Goal: Information Seeking & Learning: Find contact information

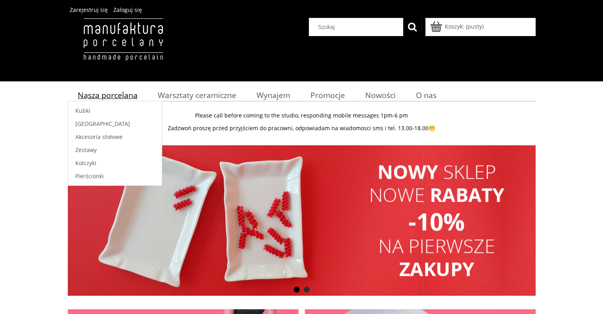
click at [115, 95] on span "Nasza porcelana" at bounding box center [108, 95] width 60 height 11
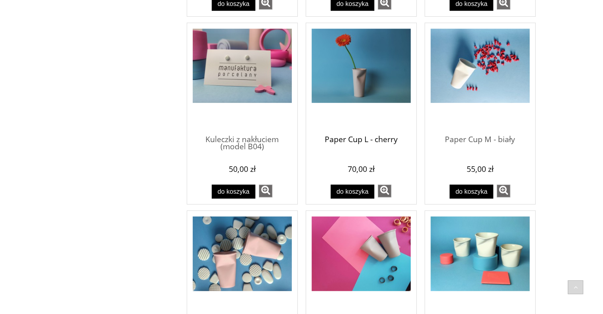
scroll to position [396, 0]
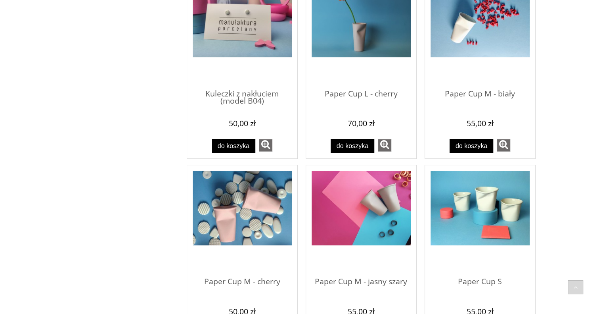
click at [463, 203] on img "Przejdź do produktu Paper Cup S" at bounding box center [480, 207] width 99 height 75
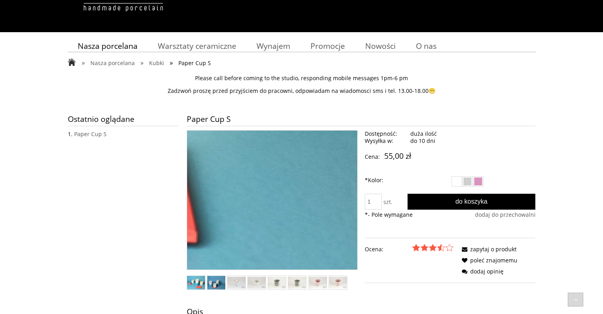
scroll to position [79, 0]
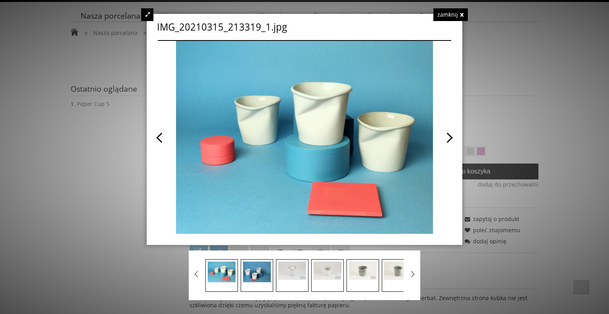
click at [444, 142] on span at bounding box center [377, 137] width 147 height 193
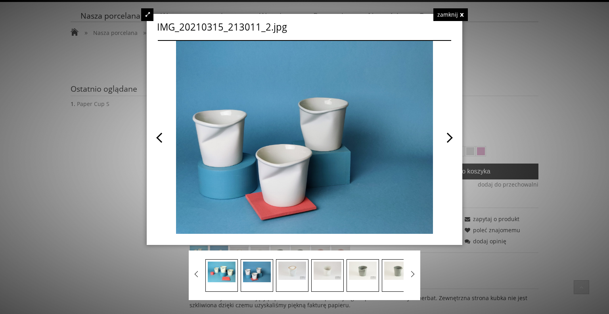
click at [444, 142] on span at bounding box center [377, 137] width 147 height 193
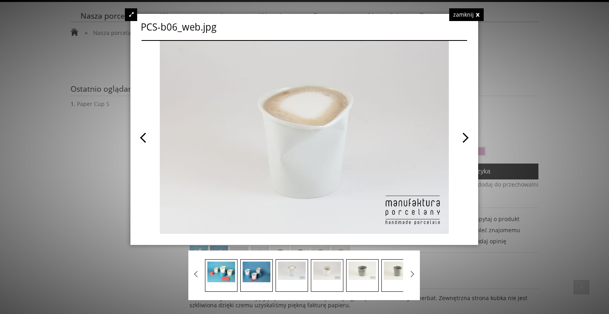
click at [464, 134] on span at bounding box center [385, 137] width 163 height 193
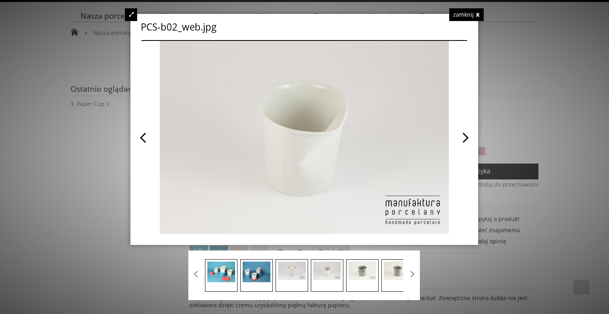
click at [463, 134] on span at bounding box center [385, 137] width 163 height 193
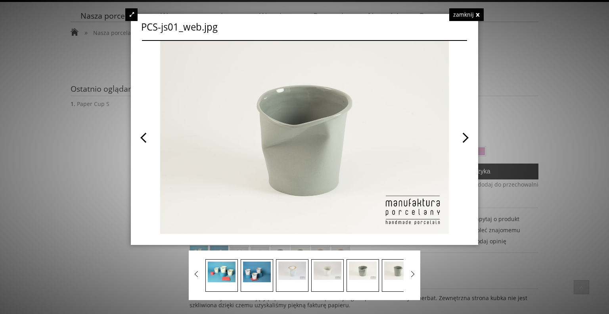
click at [463, 134] on span at bounding box center [385, 137] width 163 height 193
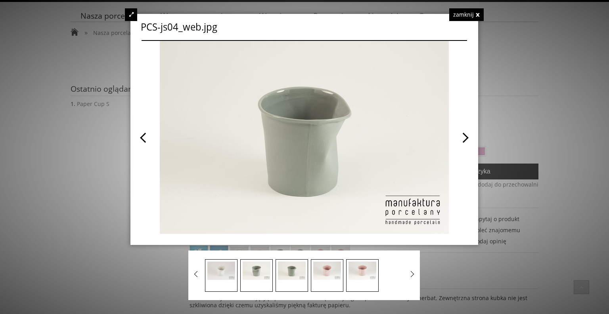
click at [463, 134] on span at bounding box center [385, 137] width 163 height 193
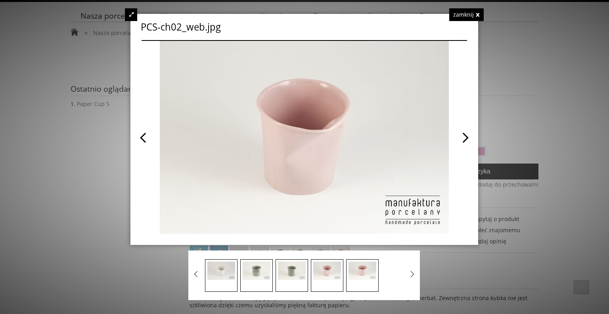
click at [473, 11] on div "zamknij" at bounding box center [466, 14] width 34 height 13
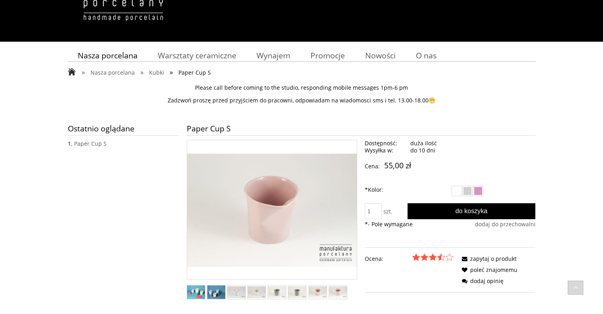
scroll to position [0, 0]
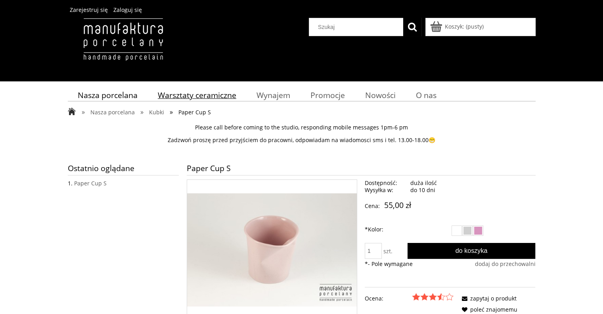
click at [187, 96] on span "Warsztaty ceramiczne" at bounding box center [197, 95] width 78 height 11
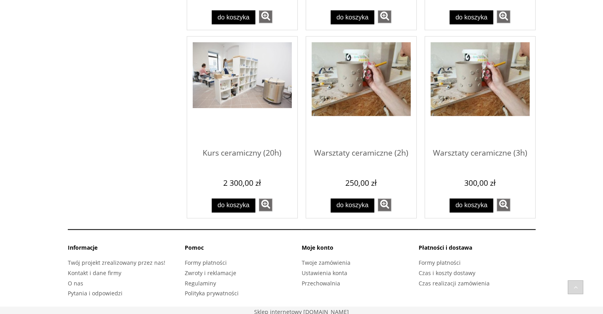
scroll to position [605, 0]
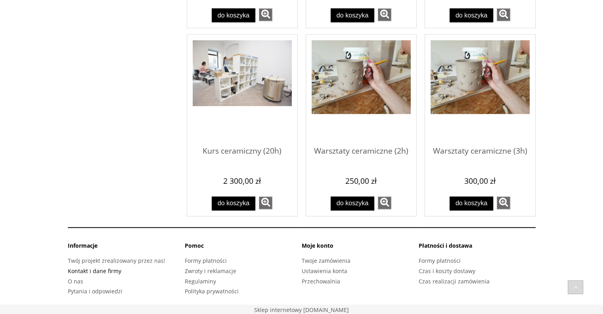
click at [80, 268] on link "Kontakt i dane firmy" at bounding box center [95, 271] width 54 height 8
